Goal: Information Seeking & Learning: Learn about a topic

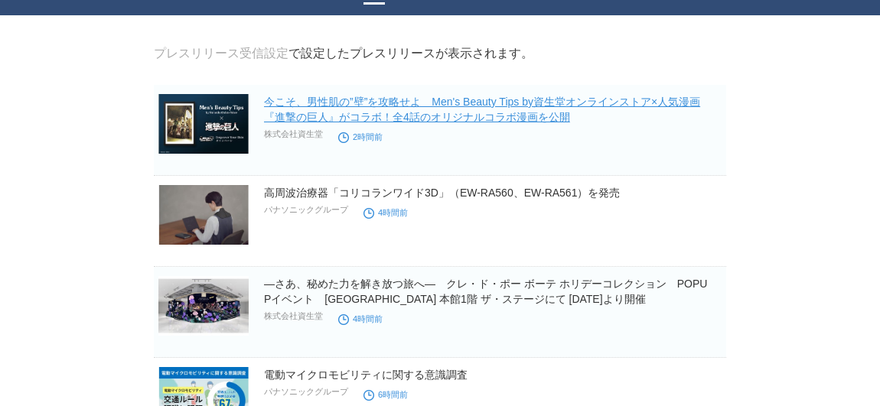
scroll to position [69, 0]
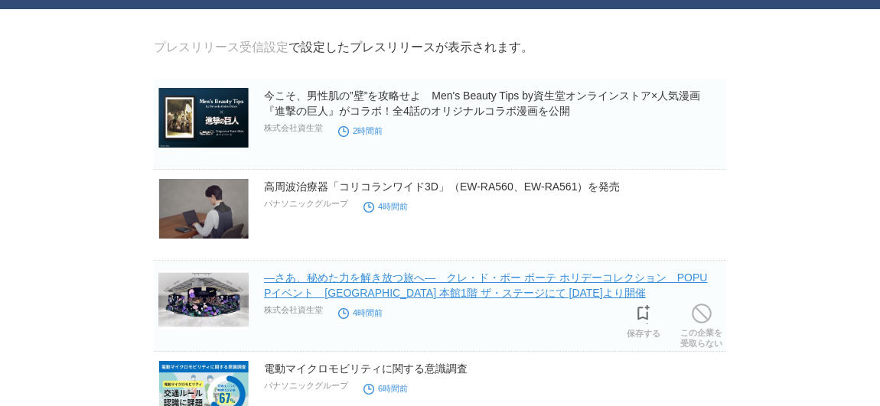
click at [428, 281] on link "―さあ、秘めた力を解き放つ旅へ―　クレ・ド・ポー ボーテ ホリデーコレクション　POPUPイベント　[GEOGRAPHIC_DATA] 本館1階 ザ・ステージ…" at bounding box center [485, 286] width 443 height 28
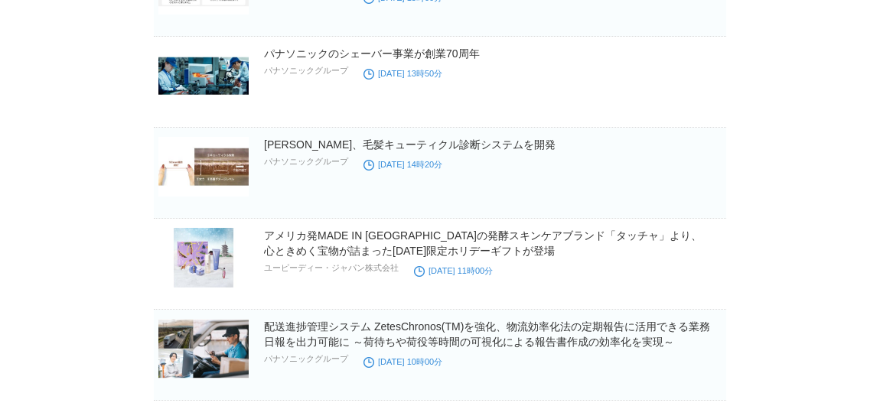
scroll to position [1183, 0]
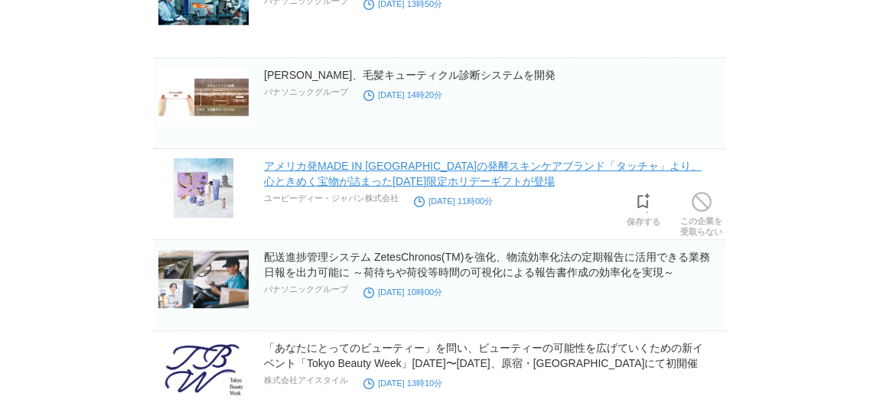
click at [663, 170] on link "アメリカ発MADE IN [GEOGRAPHIC_DATA]の発酵スキンケアブランド「タッチャ」より、心ときめく宝物が詰まった[DATE]限定ホリデーギフトが…" at bounding box center [483, 174] width 438 height 28
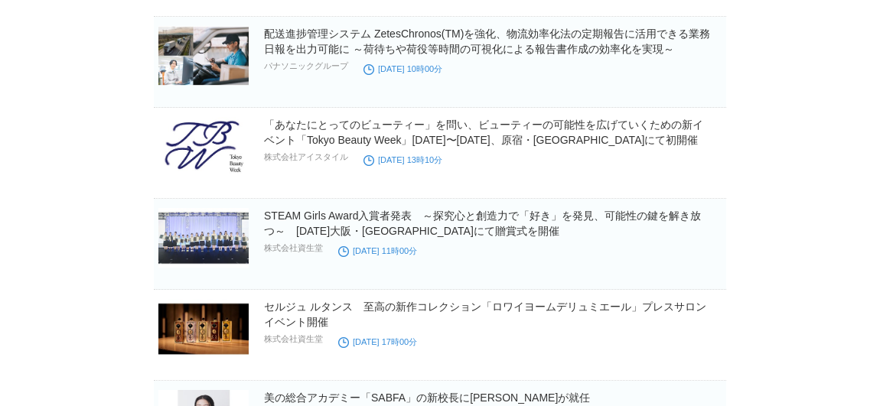
scroll to position [1461, 0]
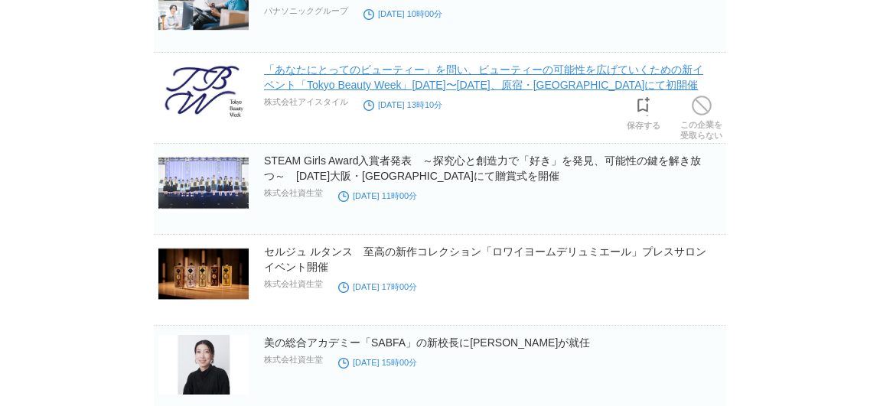
click at [637, 83] on link "「あなたにとってのビューティー」を問い、ビューティーの可能性を広げていくための新イベント「Tokyo Beauty Week」[DATE]〜[DATE]、原宿…" at bounding box center [483, 78] width 439 height 28
click at [582, 82] on link "「あなたにとってのビューティー」を問い、ビューティーの可能性を広げていくための新イベント「Tokyo Beauty Week」[DATE]〜[DATE]、原宿…" at bounding box center [483, 78] width 439 height 28
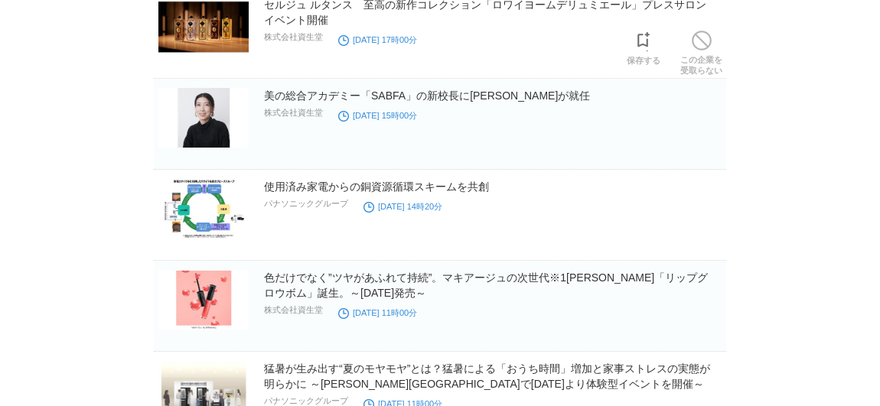
scroll to position [2824, 0]
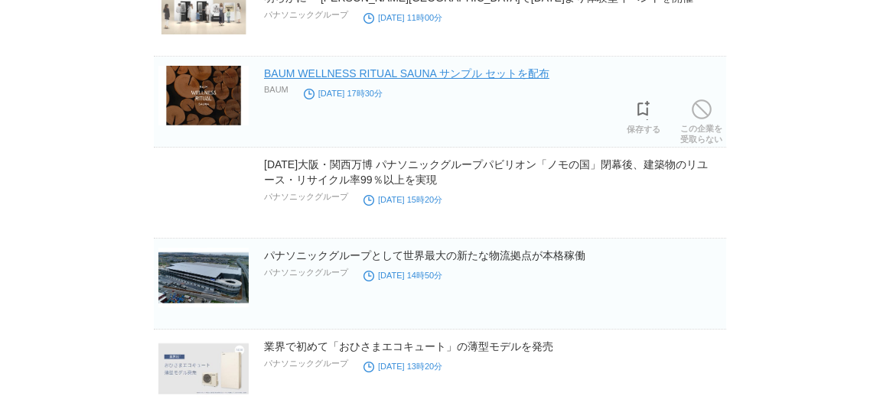
click at [534, 74] on link "BAUM WELLNESS RITUAL SAUNA サンプル セットを配布" at bounding box center [407, 73] width 286 height 12
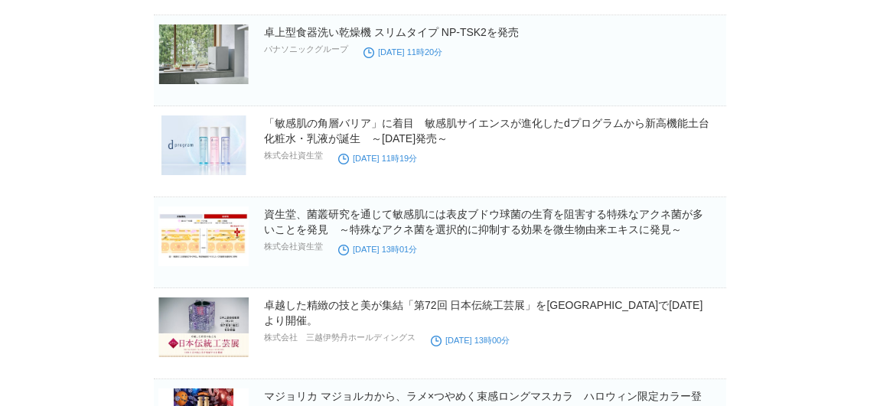
scroll to position [7240, 0]
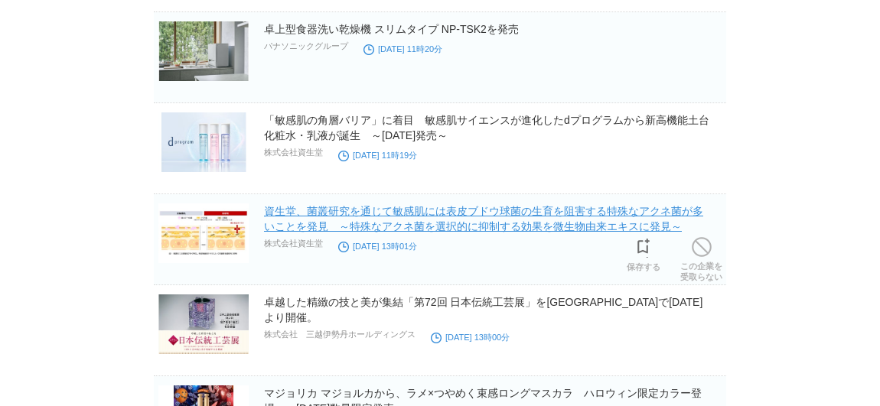
click at [657, 209] on link "資生堂、菌叢研究を通じて敏感肌には表皮ブドウ球菌の生育を阻害する特殊なアクネ菌が多いことを発見　～特殊なアクネ菌を選択的に抑制する効果を微生物由来エキスに発見～" at bounding box center [483, 219] width 439 height 28
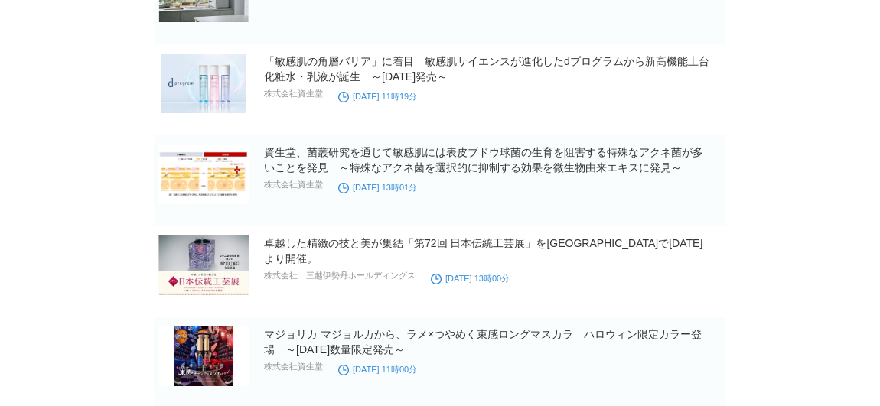
scroll to position [7310, 0]
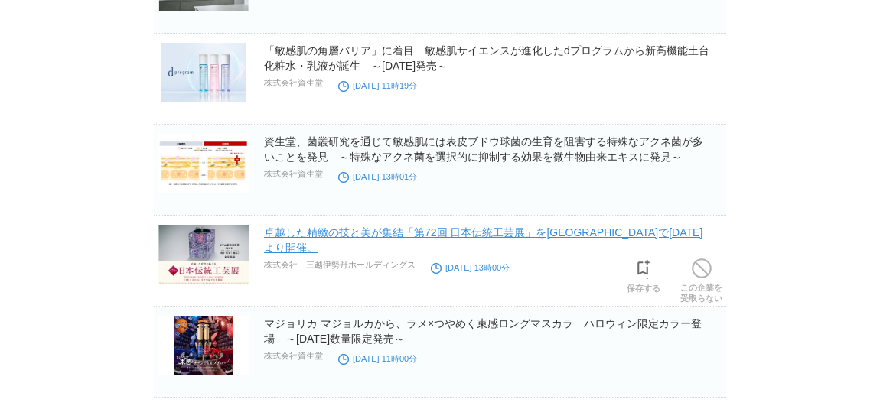
click at [618, 232] on link "卓越した精緻の技と美が集結「第72回 日本伝統工芸展」を日本橋三越本店で9月3日(水)より開催。" at bounding box center [483, 241] width 439 height 28
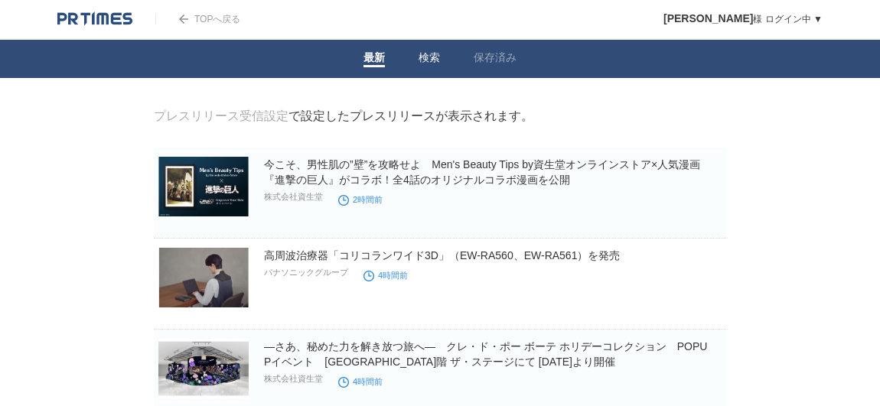
click at [428, 58] on link "検索" at bounding box center [429, 59] width 21 height 16
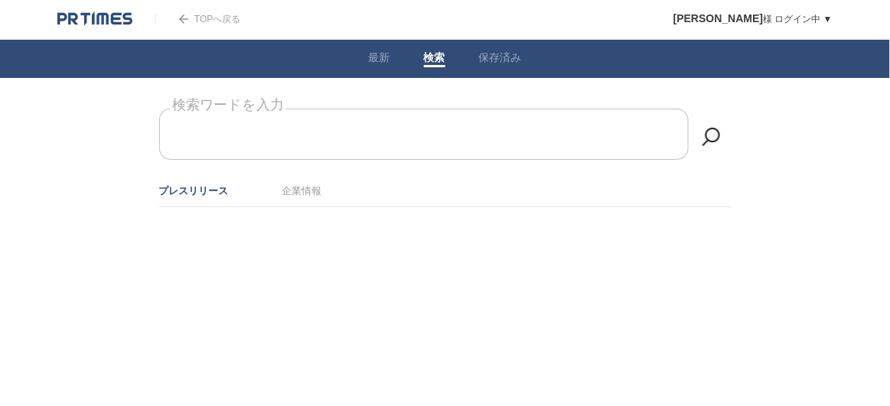
click at [379, 143] on input "検索ワードを入力" at bounding box center [424, 134] width 530 height 51
type input "d"
type input "FAS"
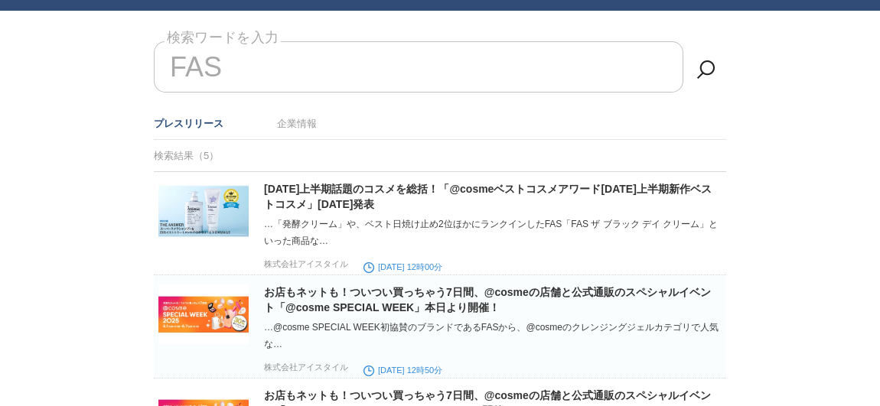
scroll to position [69, 0]
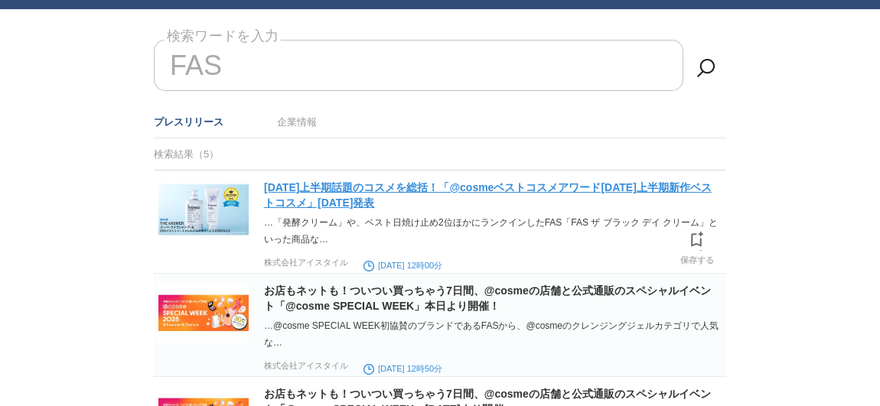
click at [361, 192] on link "2025年上半期話題のコスメを総括！「@cosmeベストコスメアワード2025上半期新作ベストコスメ」6月11日発表" at bounding box center [488, 195] width 448 height 28
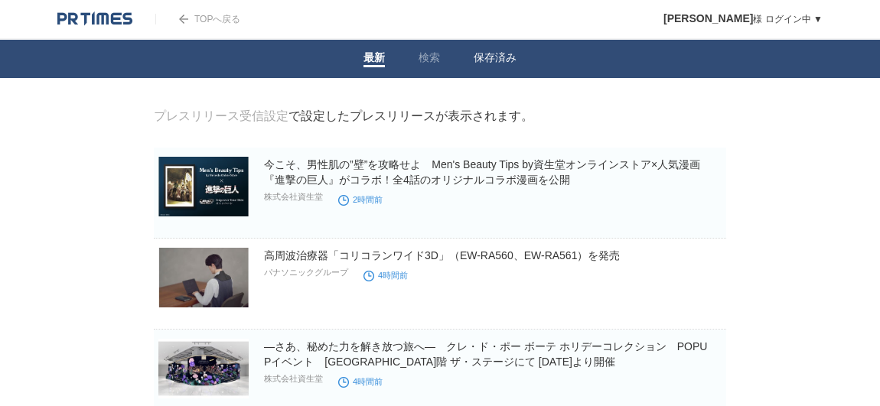
click at [500, 60] on link "保存済み" at bounding box center [495, 59] width 43 height 16
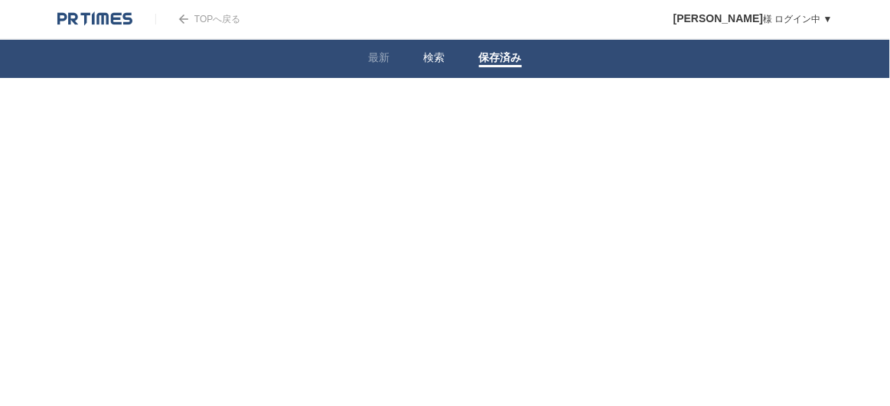
click at [439, 59] on link "検索" at bounding box center [434, 59] width 21 height 16
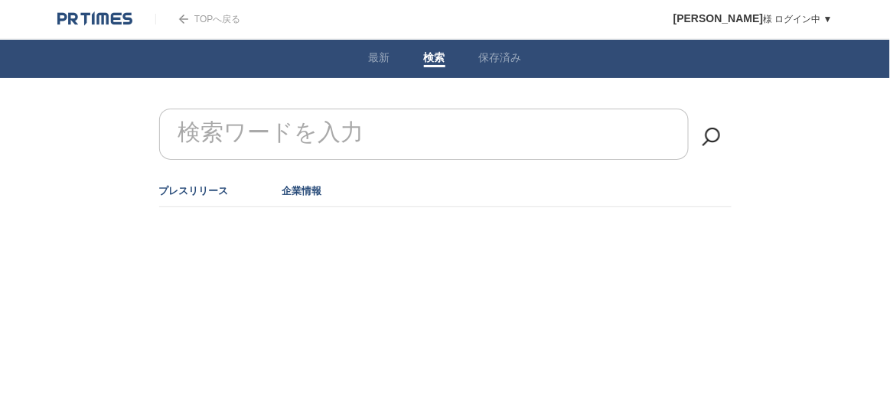
click at [308, 189] on link "企業情報" at bounding box center [302, 190] width 40 height 11
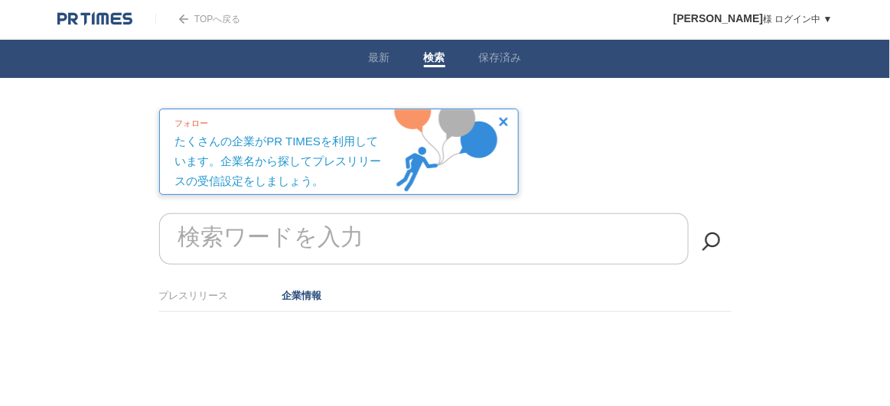
click at [238, 214] on form "検索ワードを入力" at bounding box center [445, 214] width 573 height 0
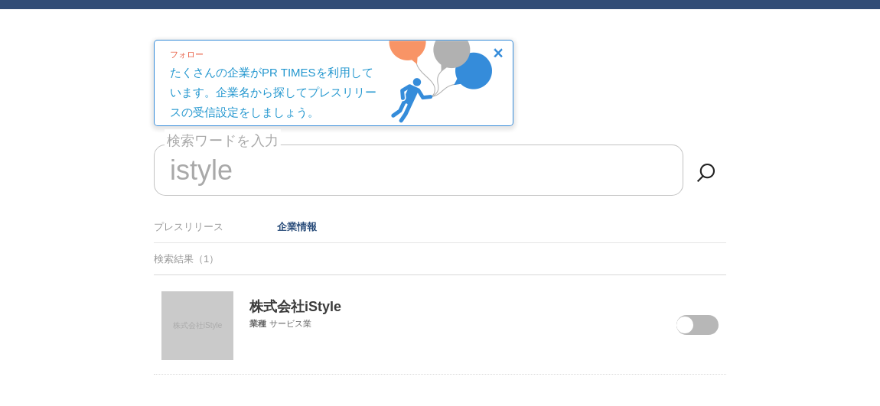
scroll to position [113, 0]
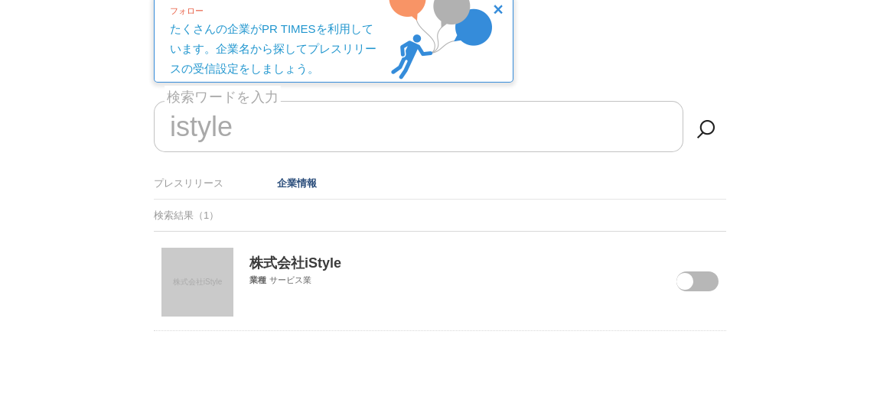
click at [706, 281] on span at bounding box center [686, 292] width 64 height 40
click at [0, 0] on input "checkbox" at bounding box center [0, 0] width 0 height 0
click at [285, 126] on input "istyle" at bounding box center [419, 126] width 530 height 51
drag, startPoint x: 285, startPoint y: 126, endPoint x: 116, endPoint y: 126, distance: 168.4
click at [119, 126] on body "TOPへ戻る 栗原麻紀 様 ログイン中 ▼ プレスリリース受信設定 フォロー 除外リスト アカウント設定 閲覧履歴 退会手続き PR TIMESサイトへ戻る …" at bounding box center [440, 147] width 880 height 520
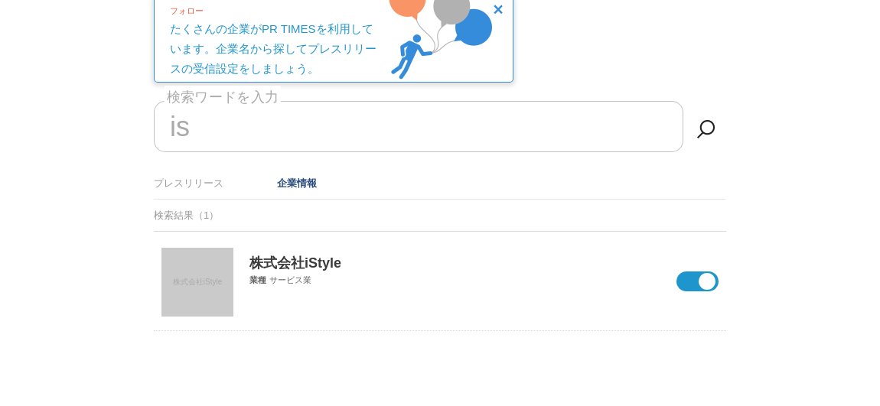
type input "i"
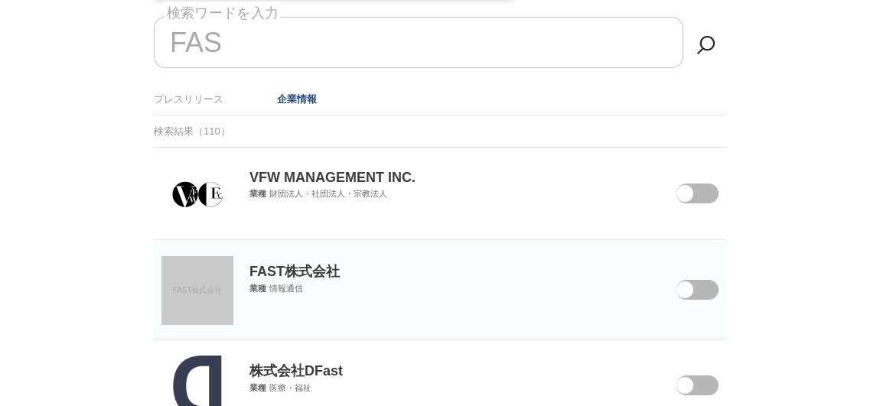
scroll to position [0, 0]
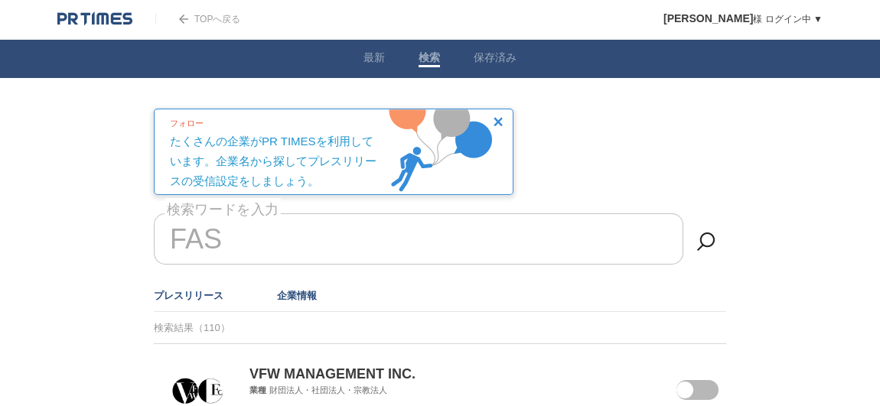
type input "FAS"
click at [217, 292] on link "プレスリリース" at bounding box center [189, 295] width 70 height 11
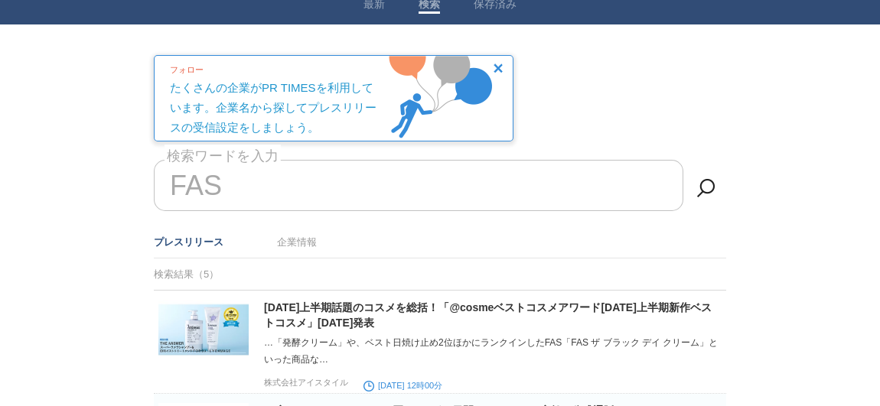
scroll to position [69, 0]
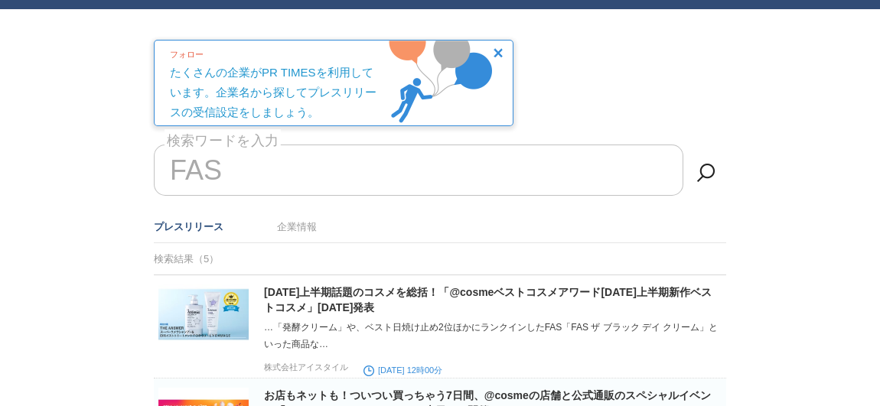
click at [341, 167] on input "FAS" at bounding box center [419, 170] width 530 height 51
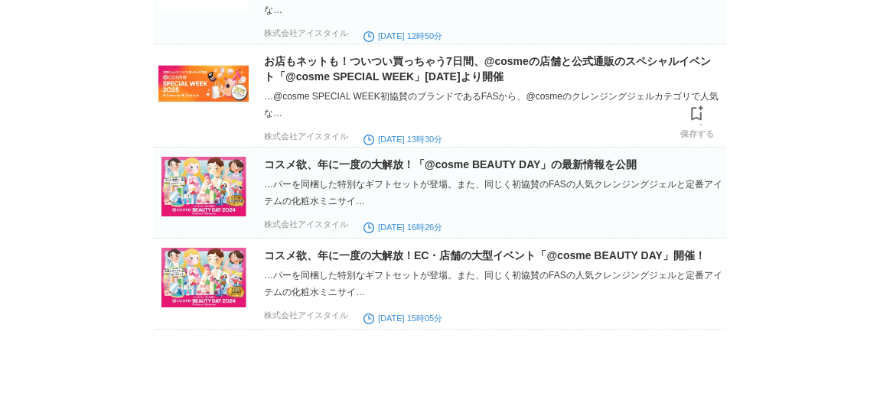
scroll to position [533, 0]
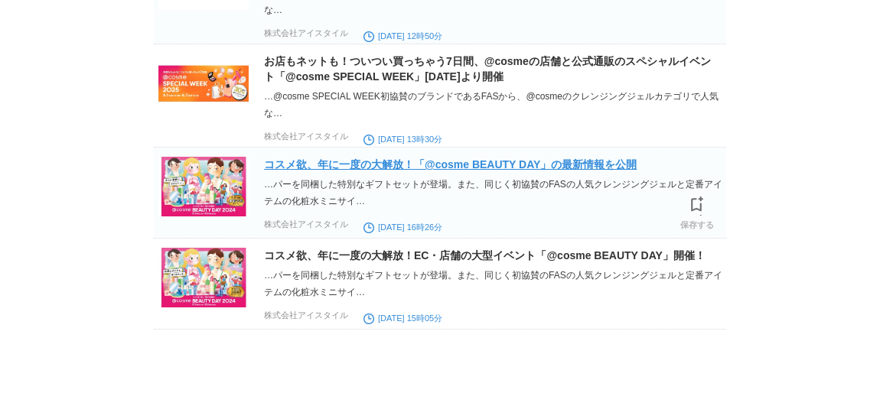
click at [373, 158] on link "コスメ欲、年に一度の大解放！「@cosme BEAUTY DAY」の最新情報を公開" at bounding box center [450, 164] width 373 height 12
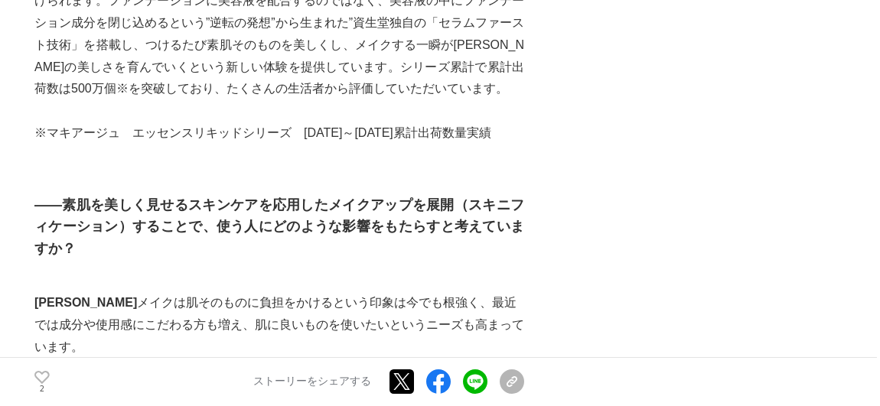
scroll to position [5984, 0]
